Goal: Task Accomplishment & Management: Manage account settings

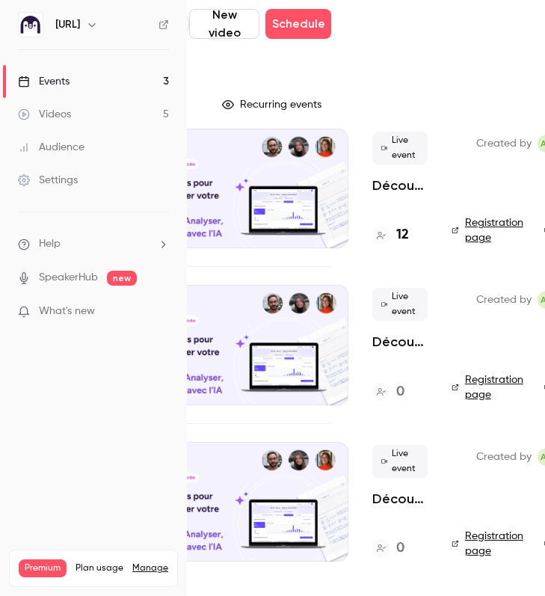
scroll to position [0, 203]
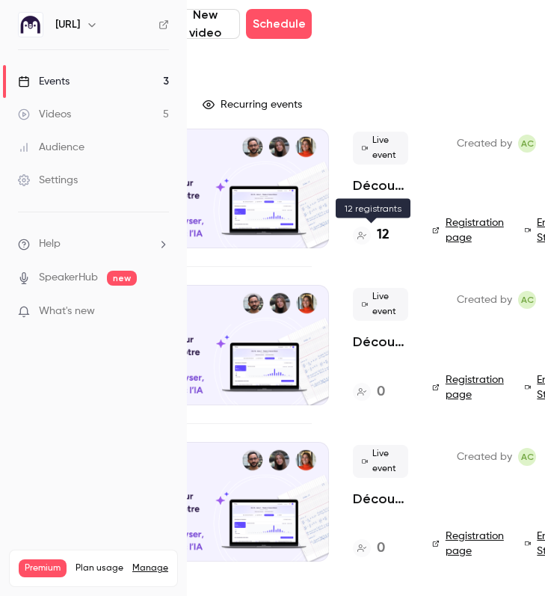
click at [381, 232] on h4 "12" at bounding box center [383, 235] width 13 height 20
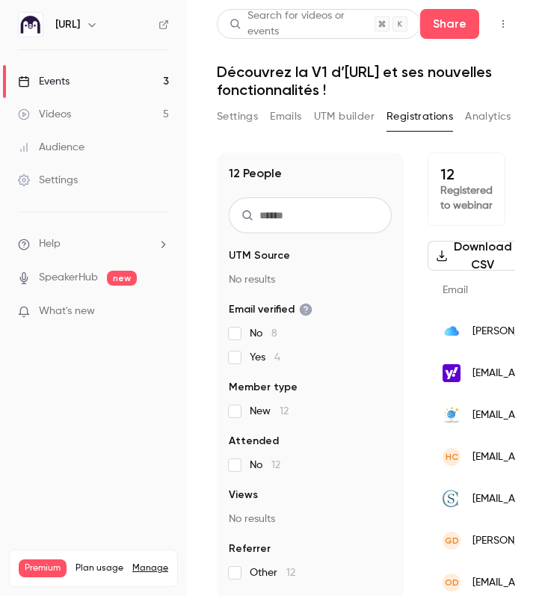
scroll to position [12, 0]
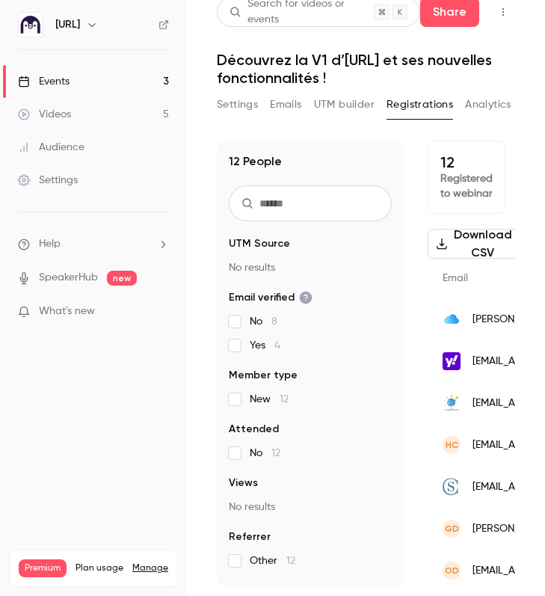
click at [241, 101] on button "Settings" at bounding box center [237, 105] width 41 height 24
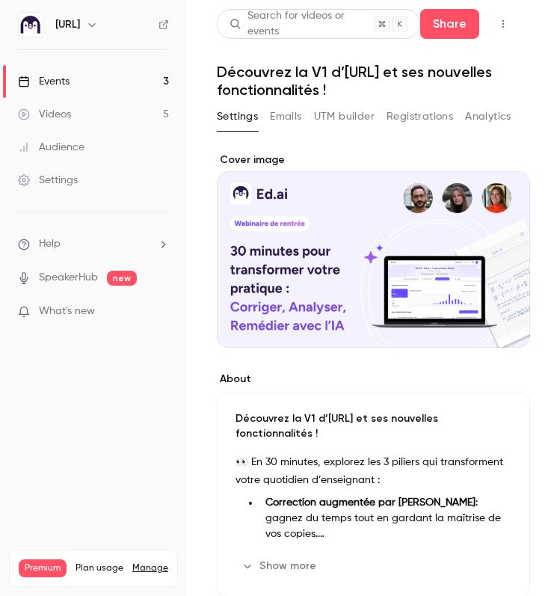
click at [391, 108] on button "Registrations" at bounding box center [420, 117] width 67 height 24
